Goal: Find specific page/section: Find specific page/section

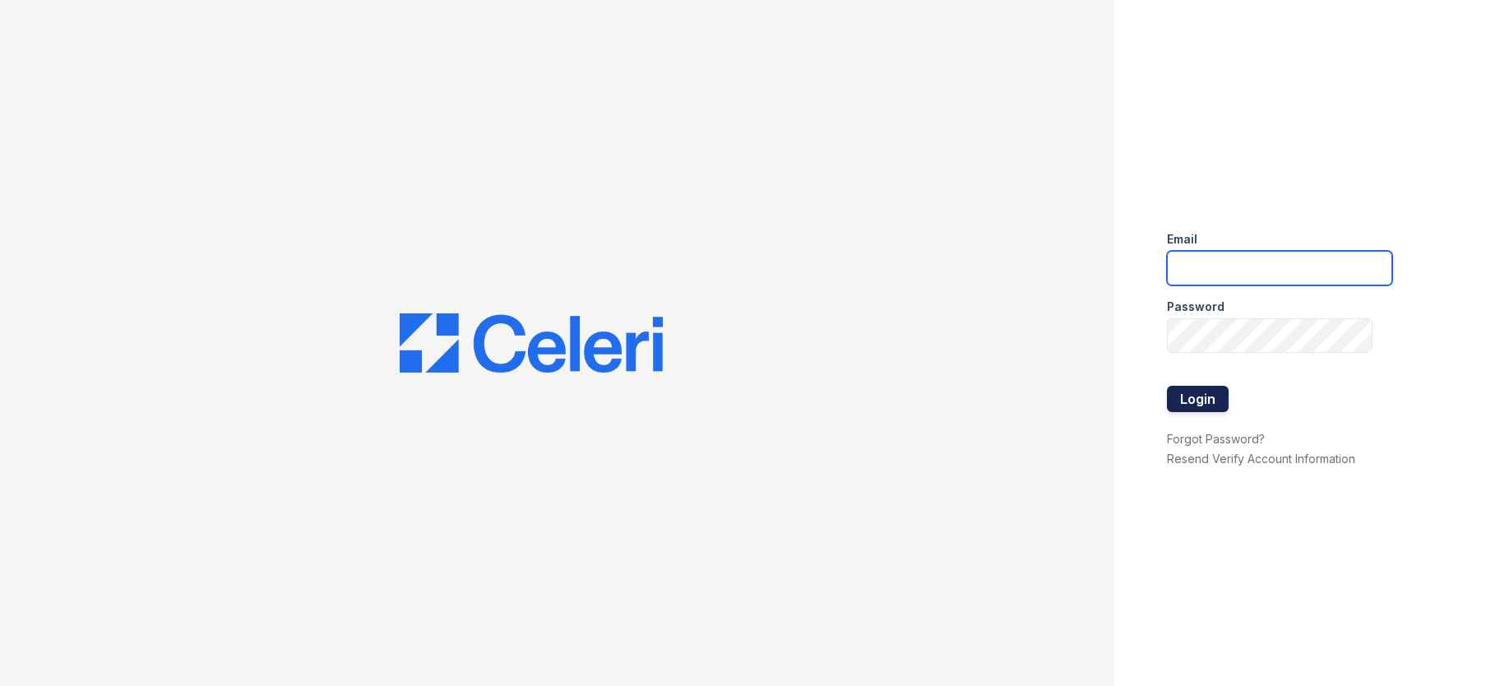
type input "[EMAIL_ADDRESS][DOMAIN_NAME]"
click at [1201, 392] on button "Login" at bounding box center [1198, 399] width 62 height 26
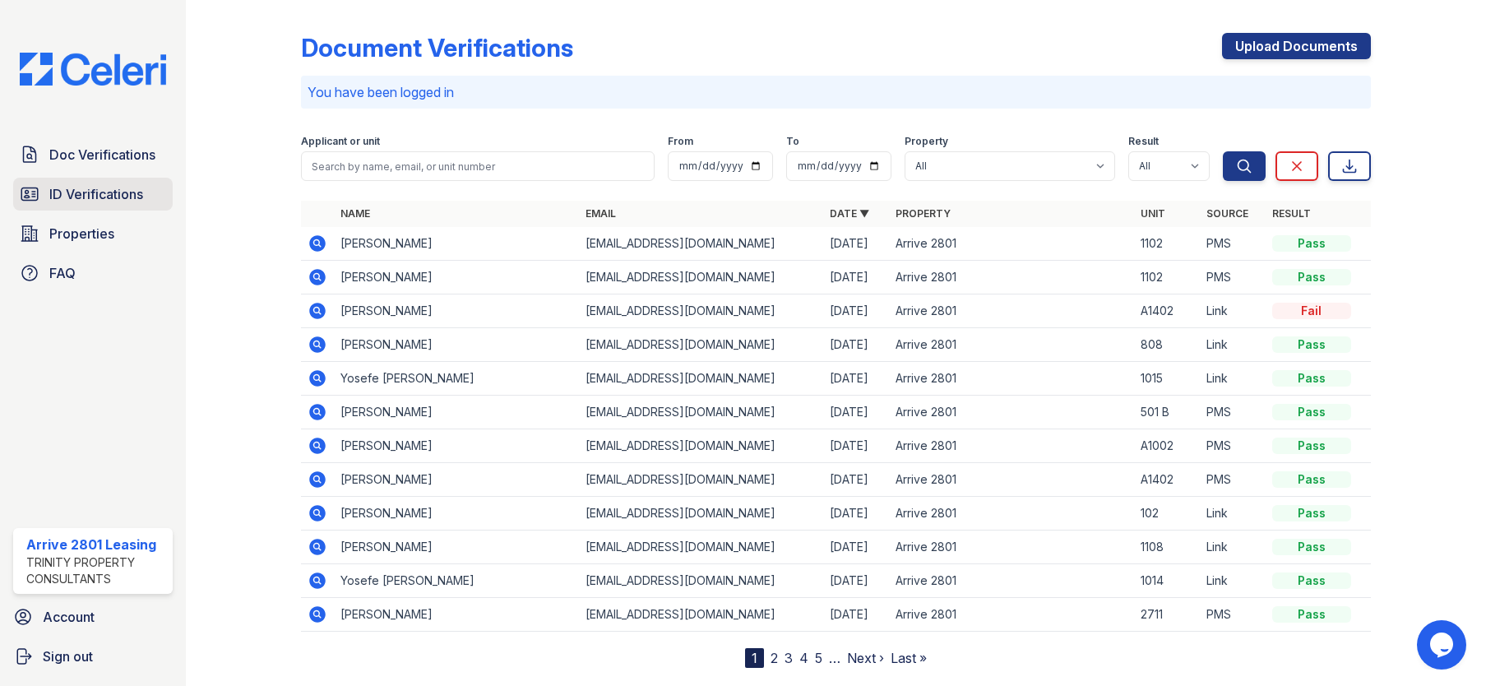
click at [121, 188] on span "ID Verifications" at bounding box center [96, 194] width 94 height 20
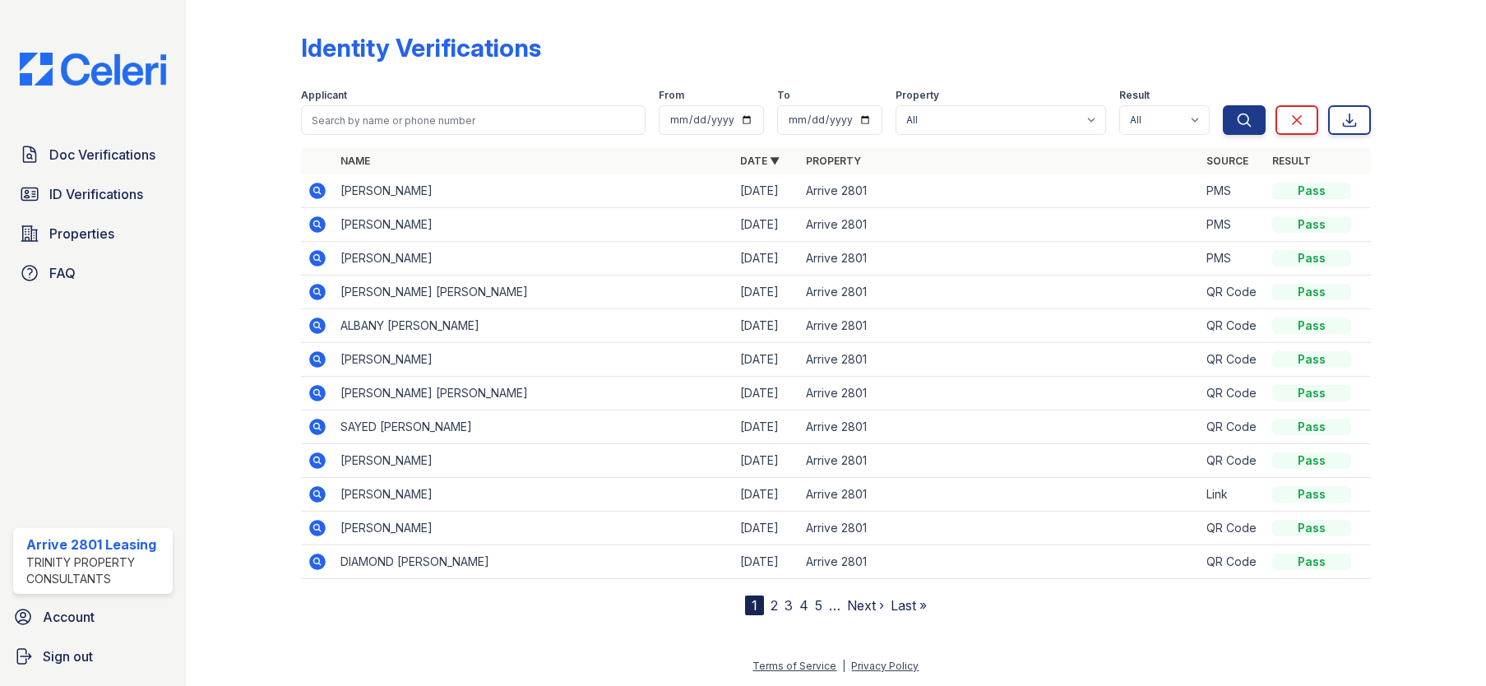
click at [773, 608] on link "2" at bounding box center [773, 605] width 7 height 16
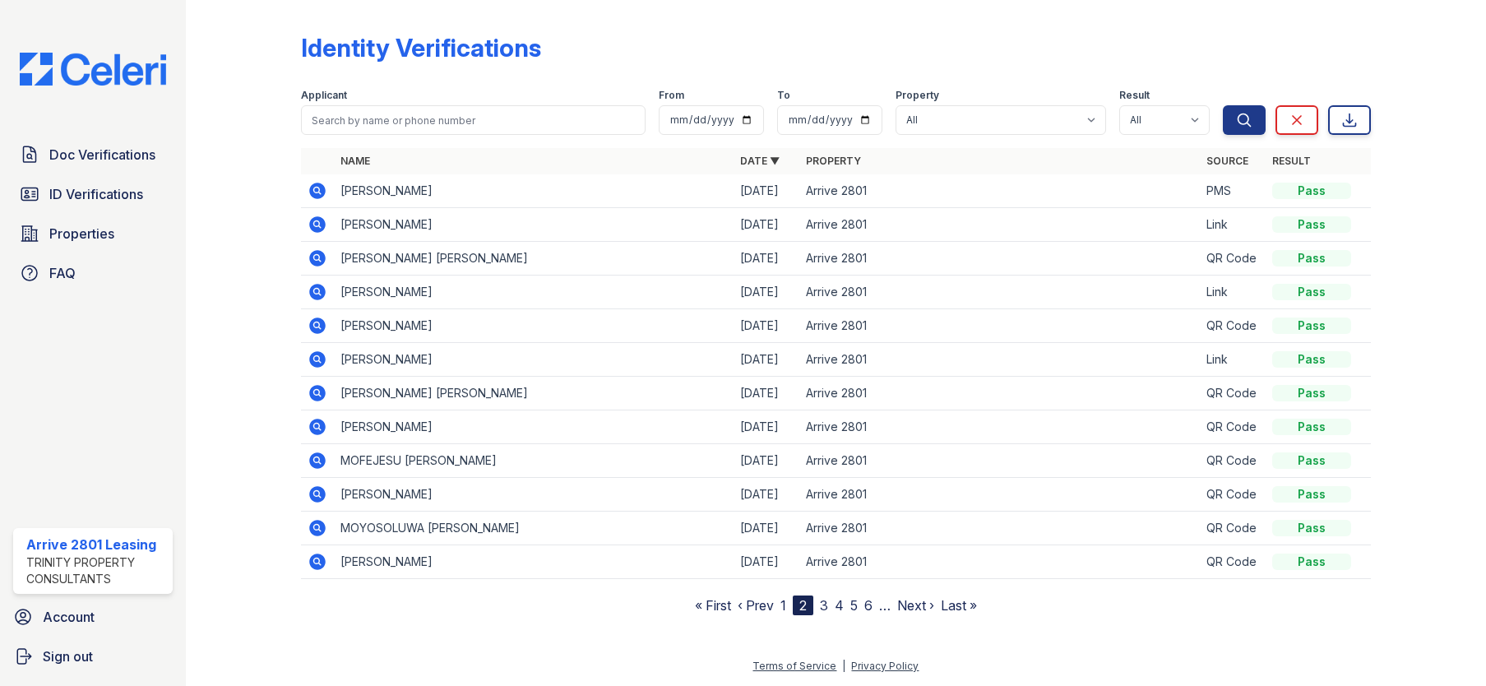
click at [789, 603] on nav "« First ‹ Prev 1 2 3 4 5 6 … Next › Last »" at bounding box center [836, 605] width 282 height 20
click at [783, 605] on link "1" at bounding box center [783, 605] width 6 height 16
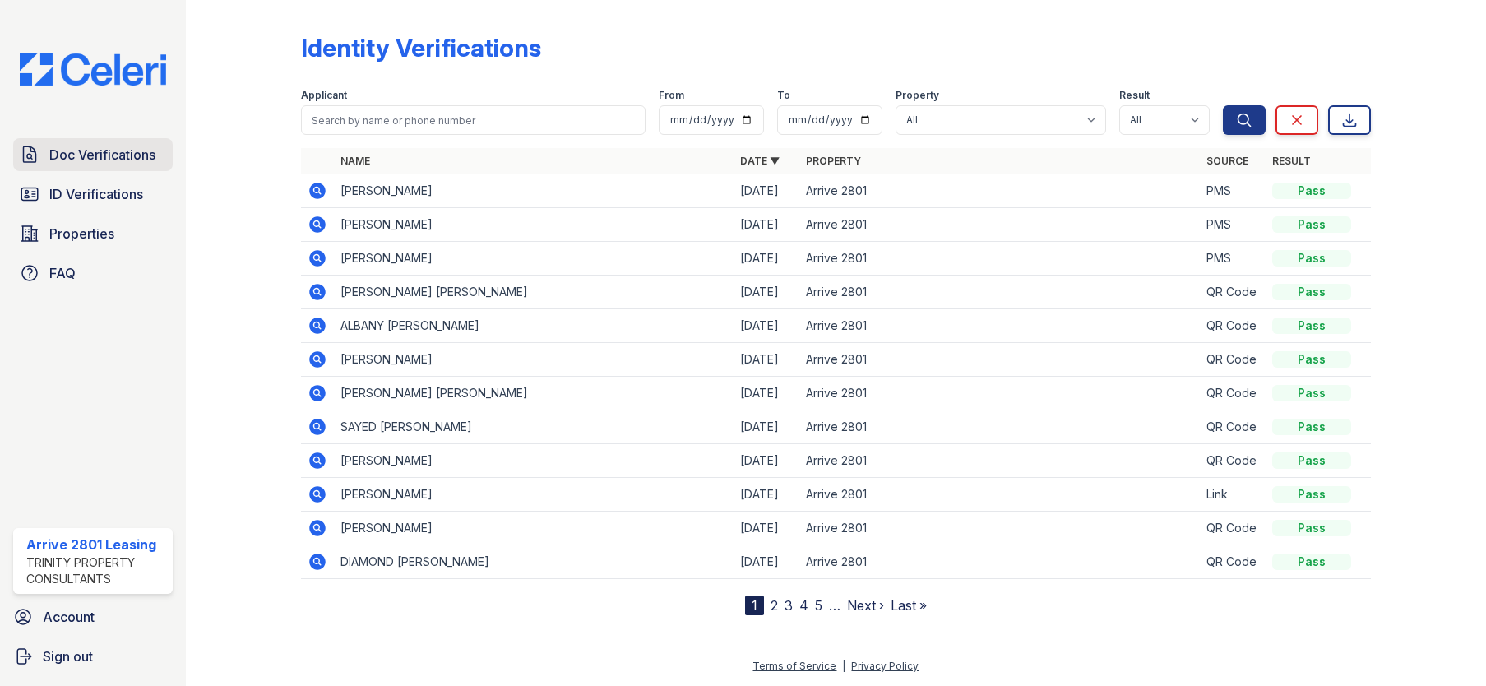
click at [88, 155] on span "Doc Verifications" at bounding box center [102, 155] width 106 height 20
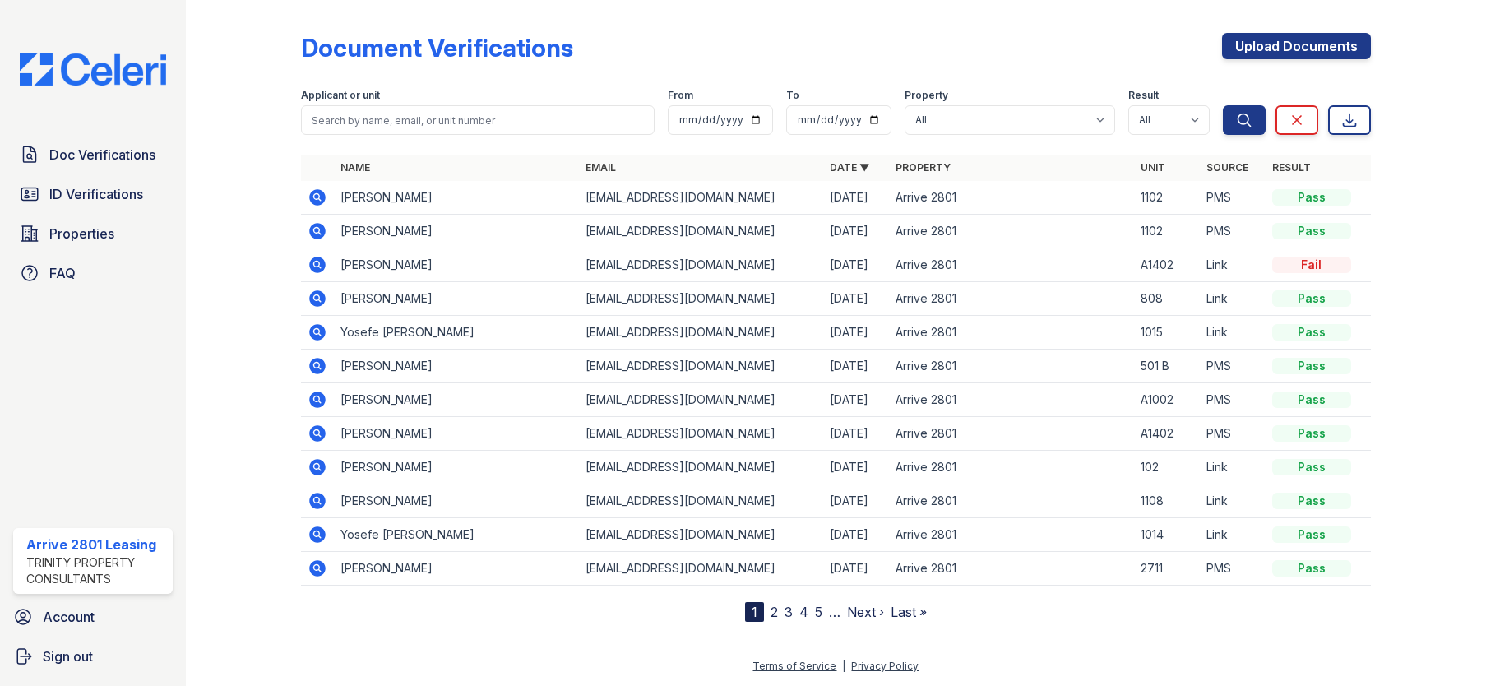
click at [776, 613] on link "2" at bounding box center [773, 612] width 7 height 16
click at [823, 611] on link "3" at bounding box center [824, 612] width 8 height 16
click at [776, 613] on link "1" at bounding box center [776, 612] width 6 height 16
click at [105, 247] on link "Properties" at bounding box center [93, 233] width 160 height 33
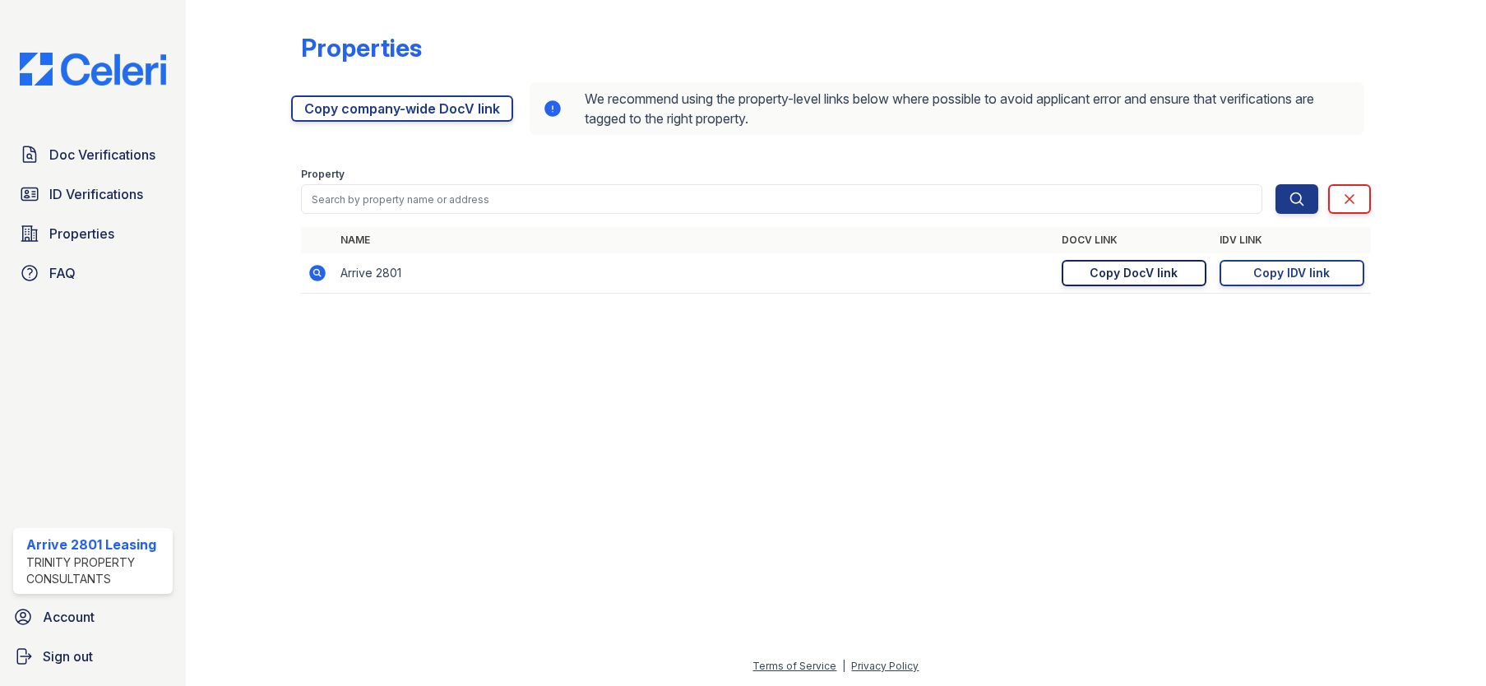
click at [1106, 269] on div "Copy DocV link" at bounding box center [1133, 273] width 88 height 16
click at [1288, 268] on div "Copy IDV link" at bounding box center [1291, 273] width 76 height 16
click at [1322, 275] on div "Copy IDV link" at bounding box center [1291, 273] width 76 height 16
click at [84, 146] on span "Doc Verifications" at bounding box center [102, 155] width 106 height 20
